Goal: Task Accomplishment & Management: Complete application form

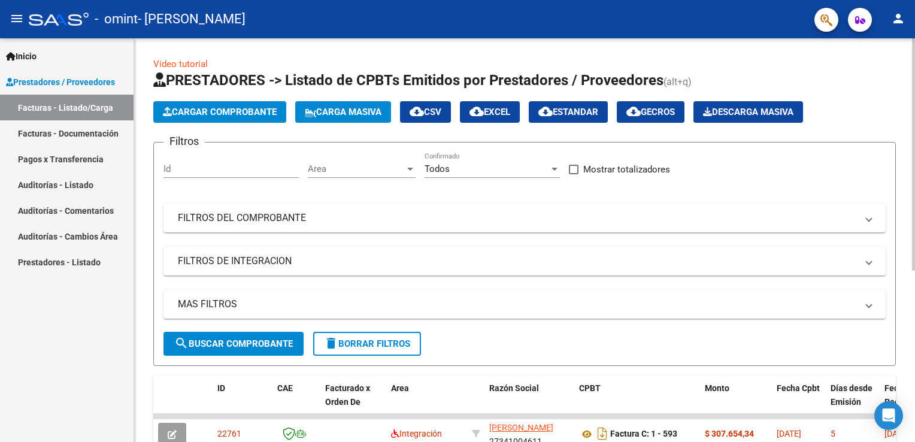
click at [251, 110] on span "Cargar Comprobante" at bounding box center [220, 112] width 114 height 11
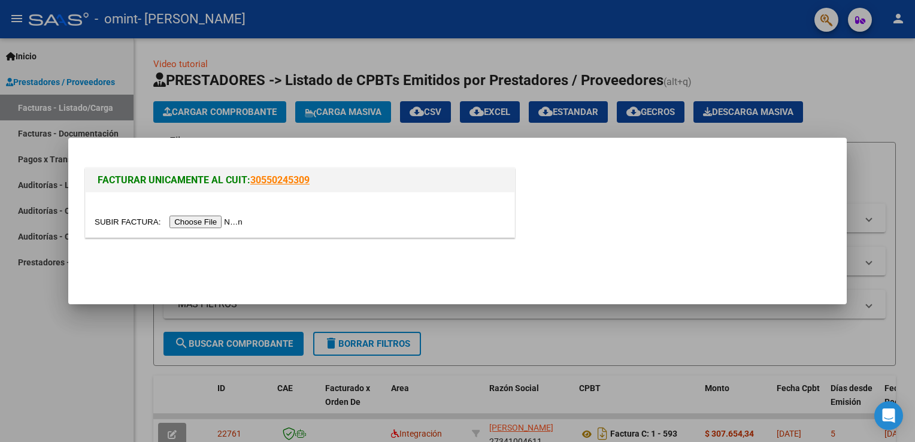
click at [205, 218] on input "file" at bounding box center [170, 221] width 151 height 13
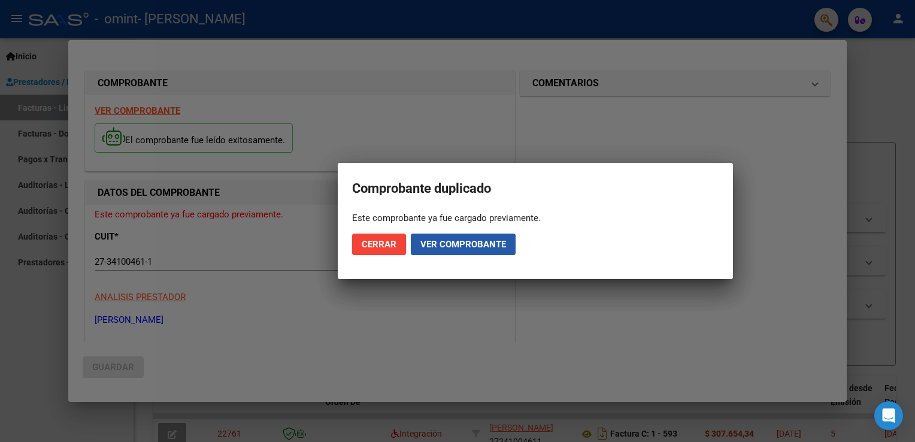
click at [443, 247] on span "Ver comprobante" at bounding box center [463, 244] width 86 height 11
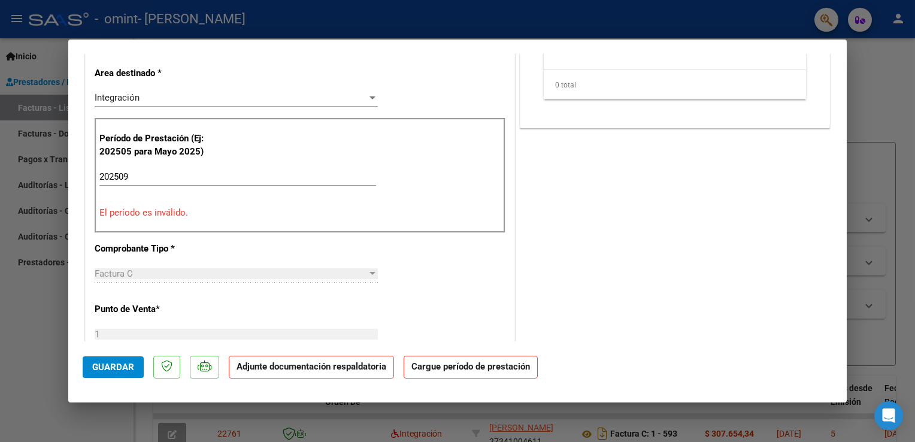
scroll to position [243, 0]
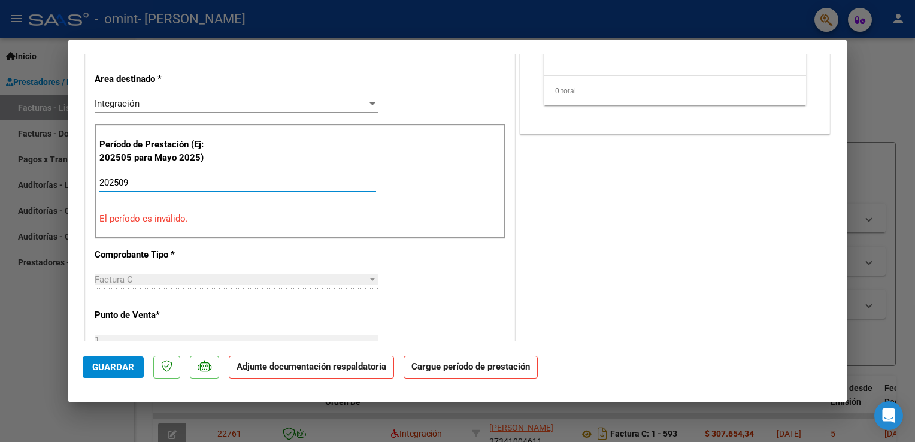
drag, startPoint x: 224, startPoint y: 178, endPoint x: -2, endPoint y: 185, distance: 226.3
click at [0, 185] on html "menu - omint - [PERSON_NAME] person Inicio Instructivos Contacto OS Prestadores…" at bounding box center [457, 221] width 915 height 442
type input "202509"
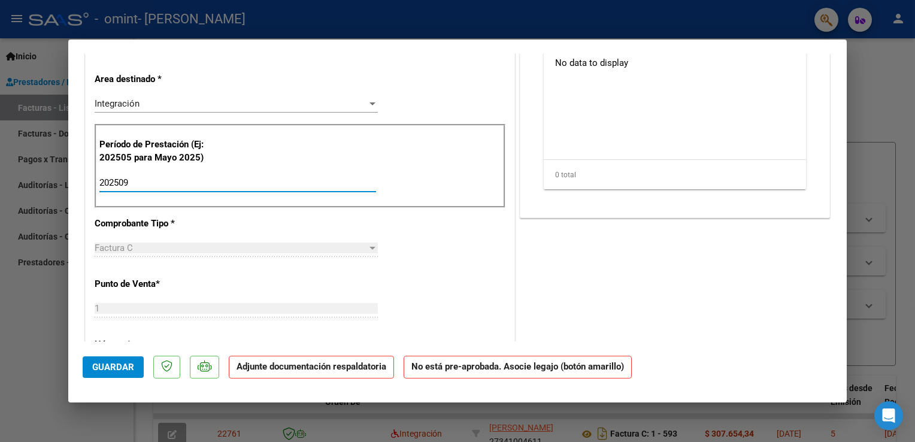
click at [238, 232] on div "CUIT * 27-34100461-1 Ingresar CUIT ANALISIS PRESTADOR [PERSON_NAME] [PERSON_NAM…" at bounding box center [300, 372] width 429 height 864
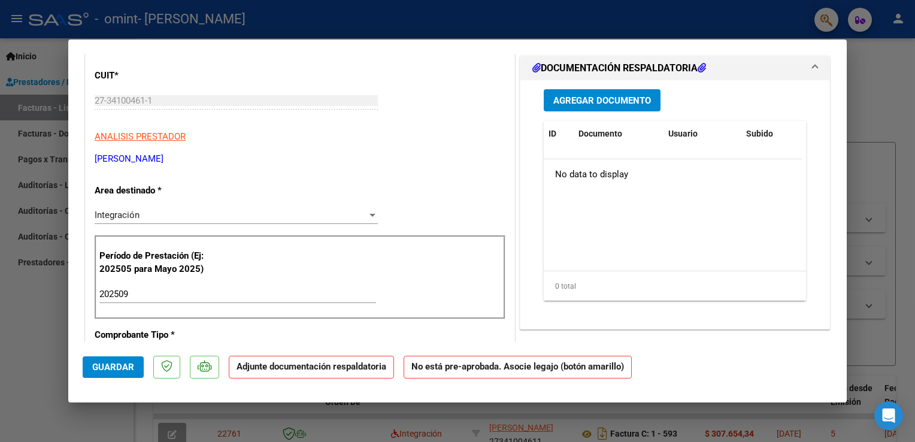
scroll to position [28, 0]
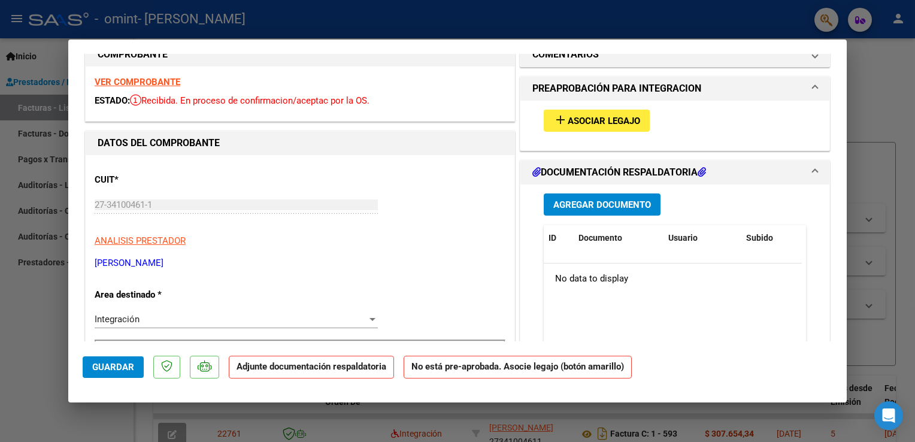
click at [843, 52] on mat-dialog-container "COMPROBANTE VER COMPROBANTE ESTADO: Recibida. En proceso de confirmacion/acepta…" at bounding box center [457, 221] width 778 height 363
click at [157, 80] on strong "VER COMPROBANTE" at bounding box center [138, 82] width 86 height 11
click at [880, 76] on div at bounding box center [457, 221] width 915 height 442
type input "$ 0,00"
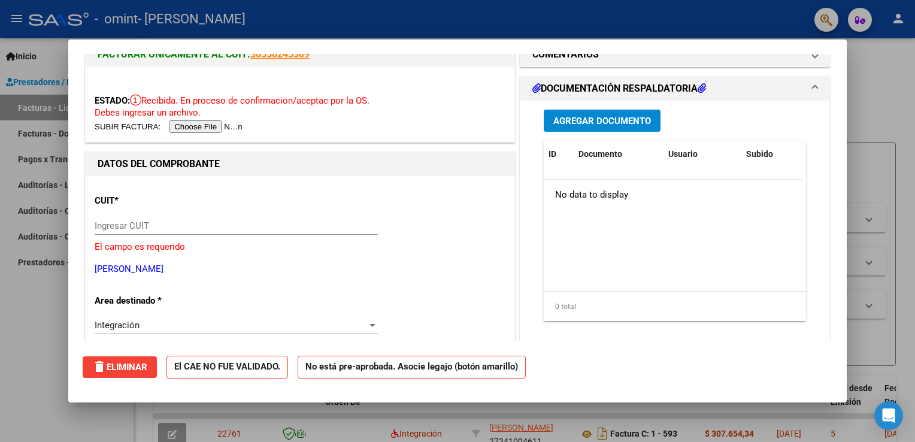
scroll to position [0, 0]
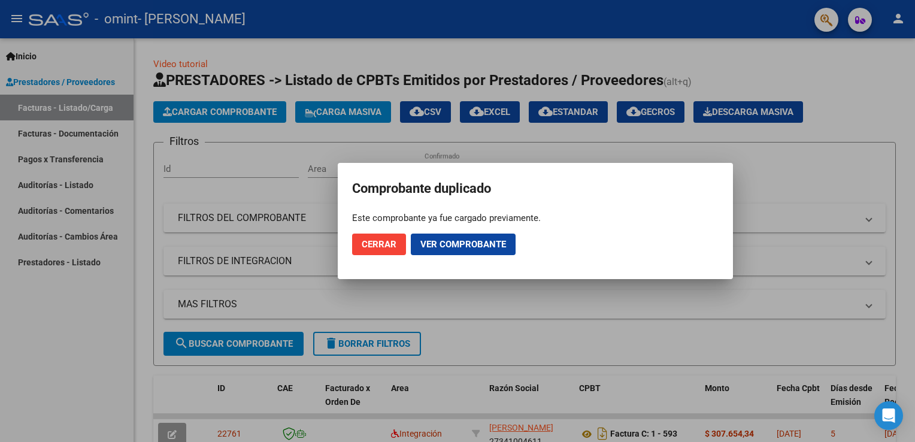
click at [381, 243] on span "Cerrar" at bounding box center [379, 244] width 35 height 11
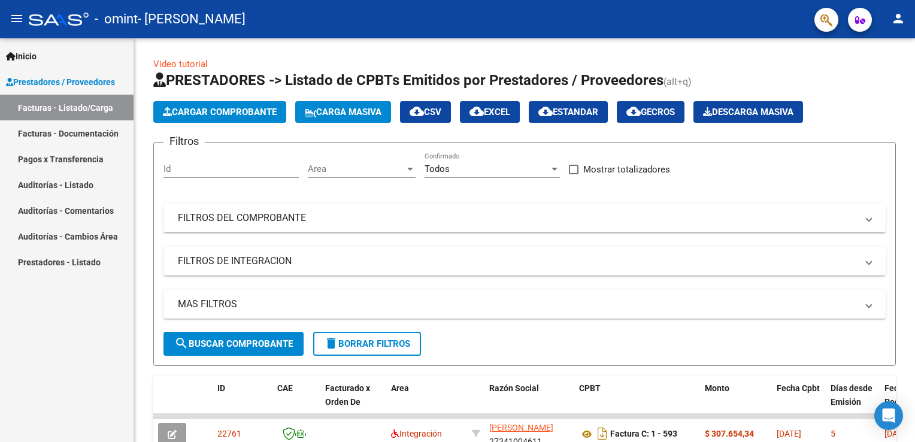
click at [75, 130] on link "Facturas - Documentación" at bounding box center [66, 133] width 133 height 26
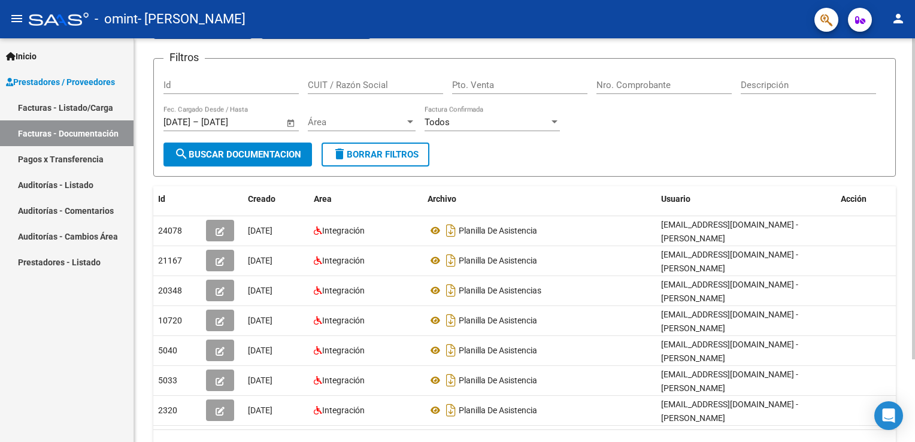
scroll to position [103, 0]
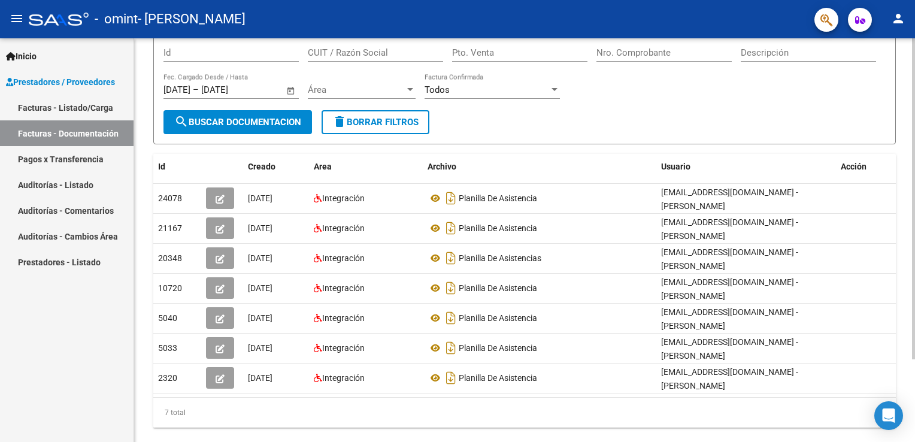
click at [914, 392] on div at bounding box center [913, 265] width 3 height 321
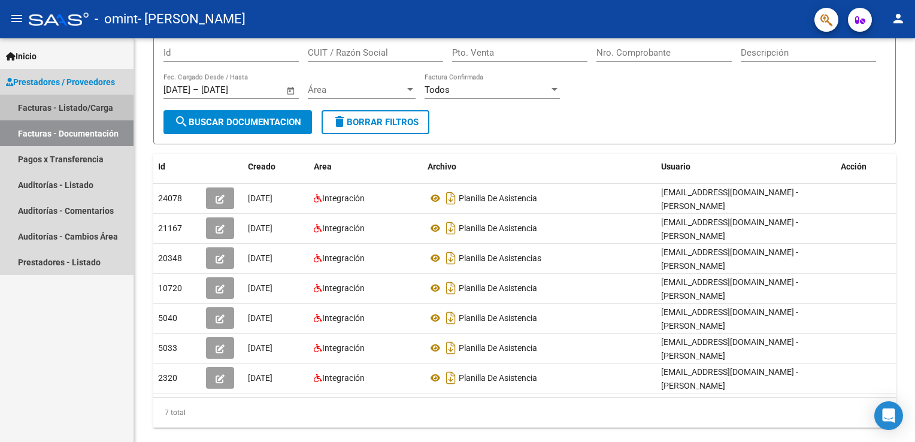
click at [93, 107] on link "Facturas - Listado/Carga" at bounding box center [66, 108] width 133 height 26
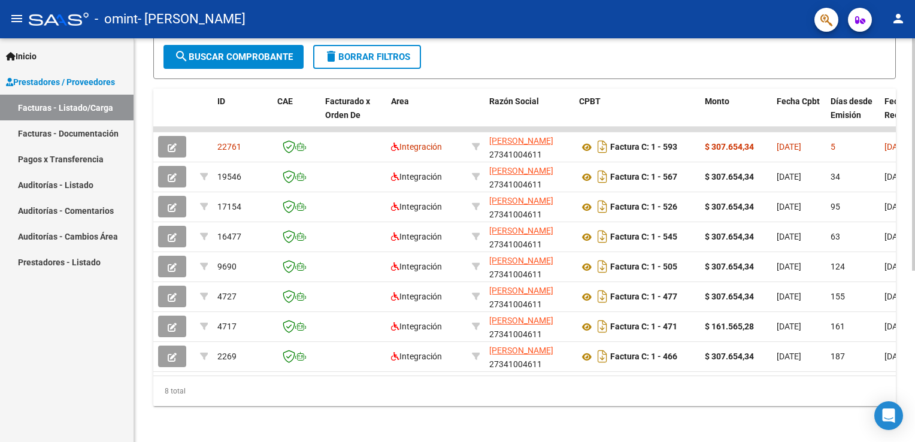
scroll to position [291, 0]
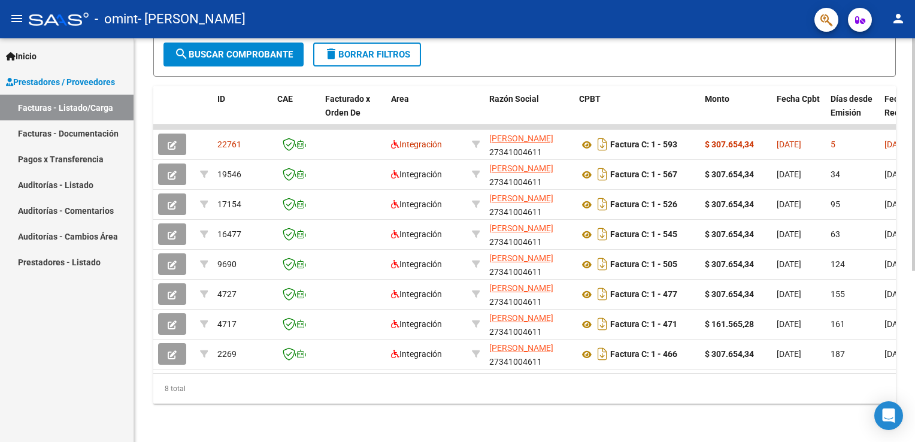
click at [914, 267] on html "menu - omint - [PERSON_NAME] person Inicio Instructivos Contacto OS Prestadores…" at bounding box center [457, 221] width 915 height 442
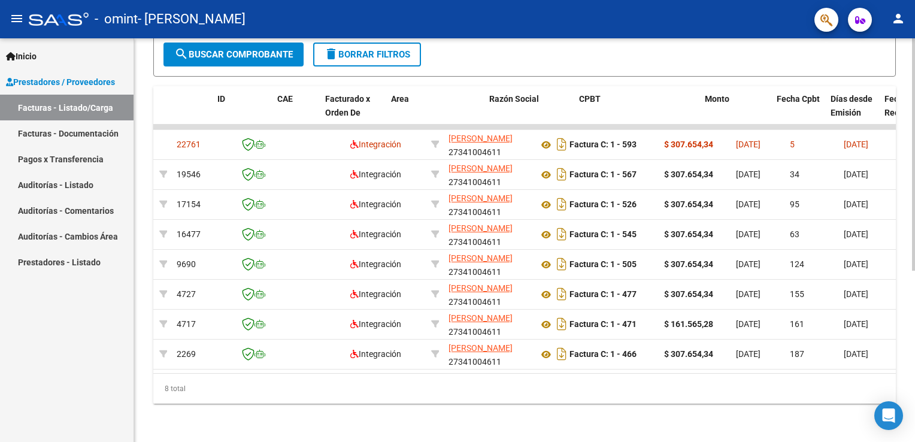
scroll to position [0, 0]
